Goal: Task Accomplishment & Management: Manage account settings

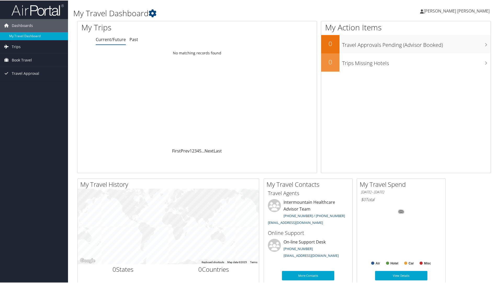
click at [469, 10] on span "[PERSON_NAME] [PERSON_NAME]" at bounding box center [456, 11] width 66 height 6
click at [440, 45] on link "View Travel Profile" at bounding box center [459, 46] width 58 height 9
